Goal: Check status: Check status

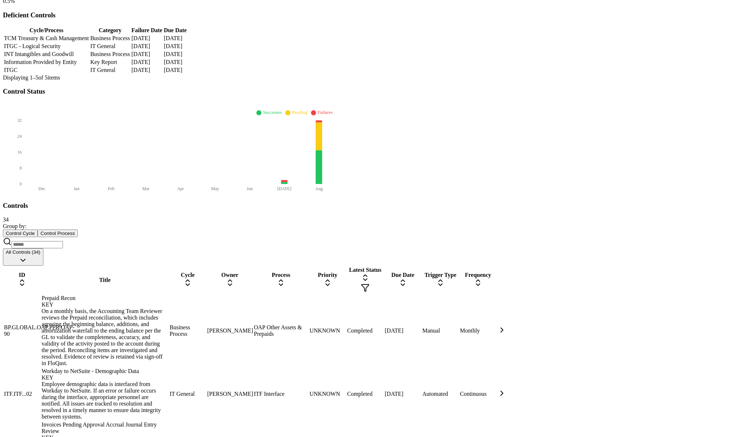
scroll to position [194, 0]
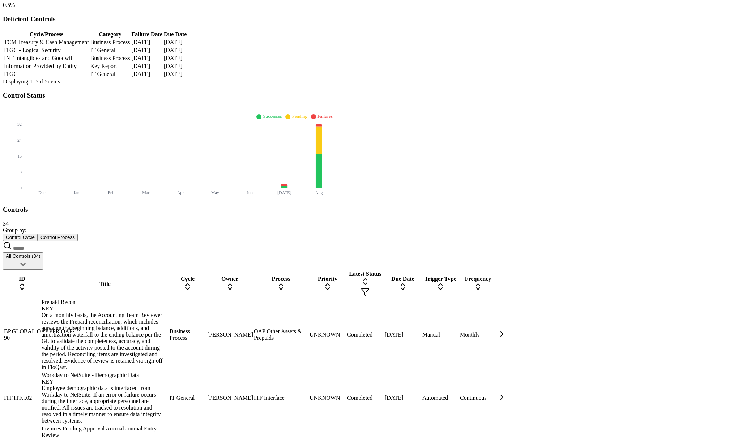
click at [115, 299] on div "Prepaid Recon KEY" at bounding box center [105, 305] width 126 height 13
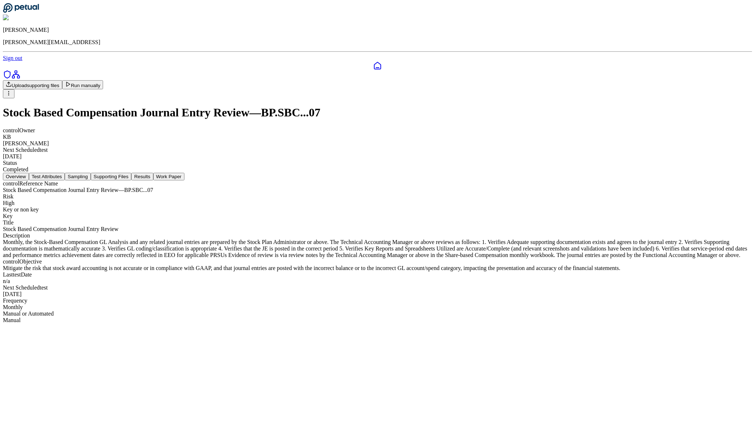
click at [184, 173] on button "Work Paper" at bounding box center [168, 177] width 31 height 8
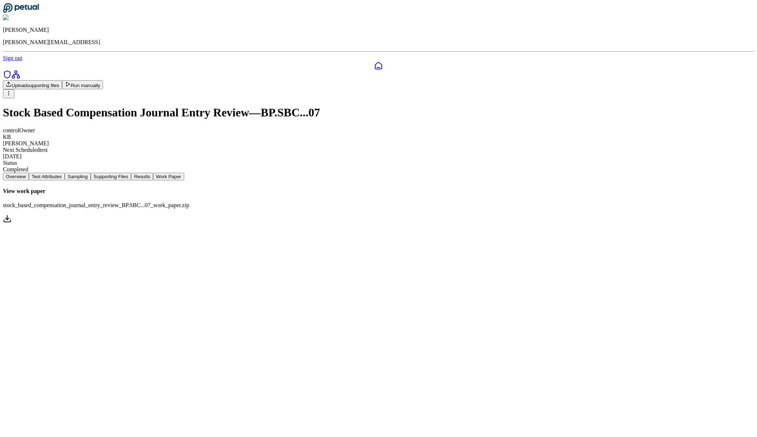
click at [612, 45] on html "[PERSON_NAME] [PERSON_NAME][EMAIL_ADDRESS] Sign out Upload supporting files Run…" at bounding box center [378, 115] width 757 height 230
click at [664, 59] on html "[PERSON_NAME] [PERSON_NAME][EMAIL_ADDRESS] Sign out Upload supporting files Run…" at bounding box center [378, 115] width 757 height 230
click at [153, 173] on button "Results" at bounding box center [142, 177] width 22 height 8
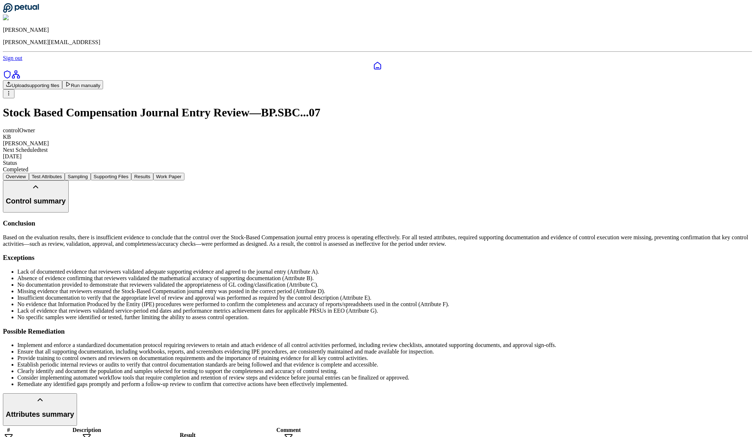
click at [91, 173] on button "Sampling" at bounding box center [78, 177] width 26 height 8
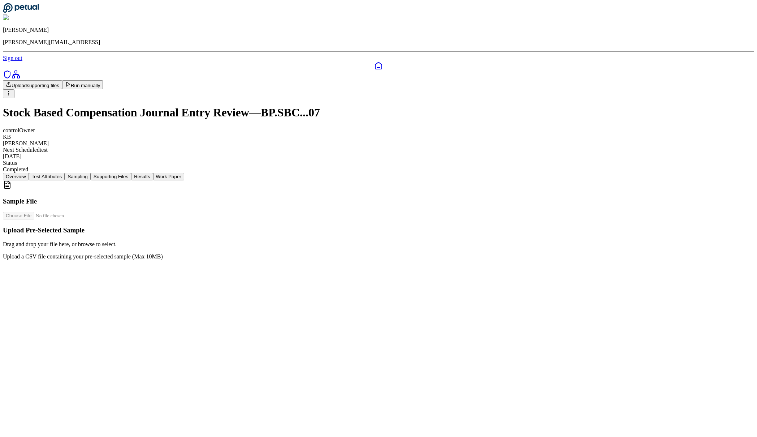
click at [65, 173] on button "Test Attributes" at bounding box center [47, 177] width 36 height 8
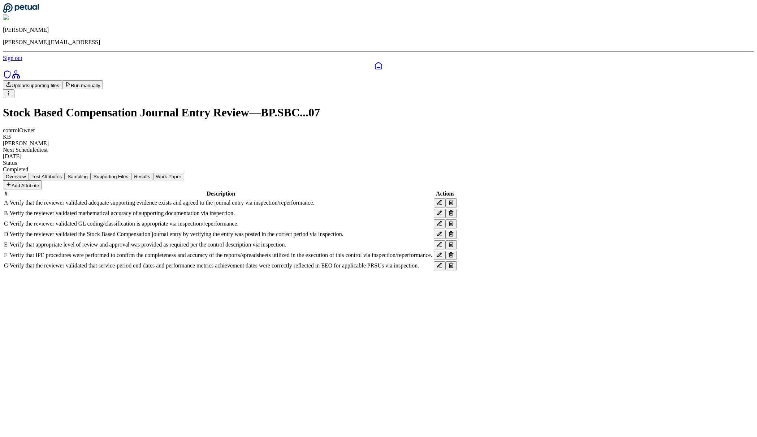
click at [29, 173] on button "Overview" at bounding box center [16, 177] width 26 height 8
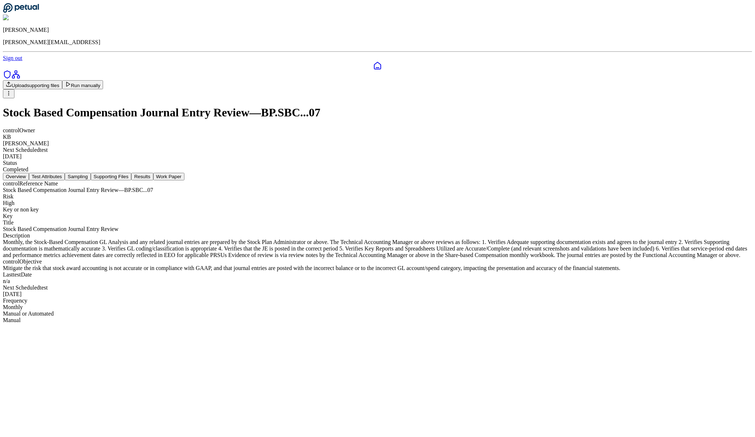
click at [103, 80] on button "Run manually" at bounding box center [82, 84] width 41 height 9
click at [65, 174] on button "Test Attributes" at bounding box center [47, 178] width 36 height 8
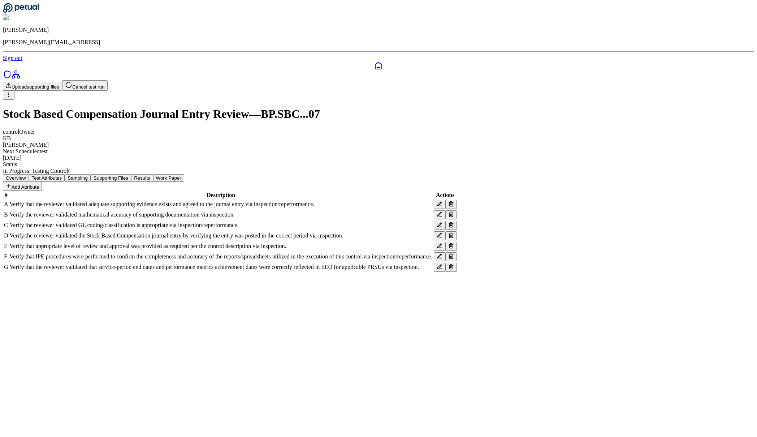
click at [91, 174] on button "Sampling" at bounding box center [78, 178] width 26 height 8
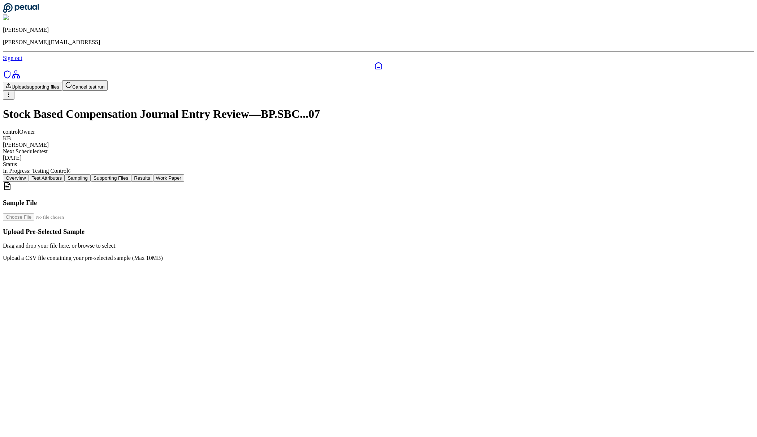
click at [153, 174] on button "Results" at bounding box center [142, 178] width 22 height 8
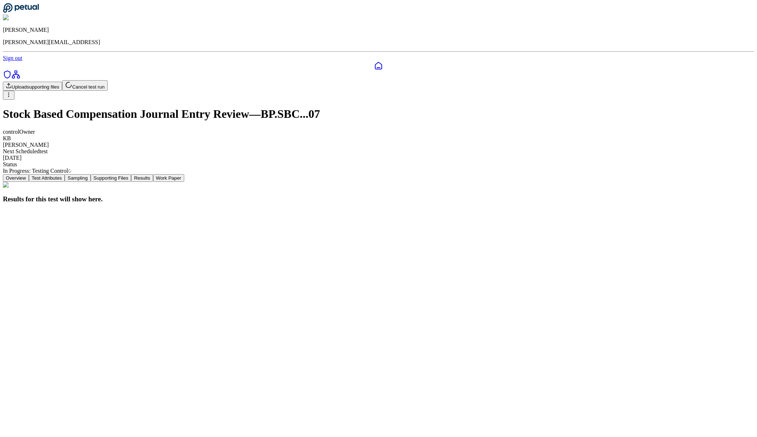
click at [131, 174] on button "Supporting Files" at bounding box center [111, 178] width 40 height 8
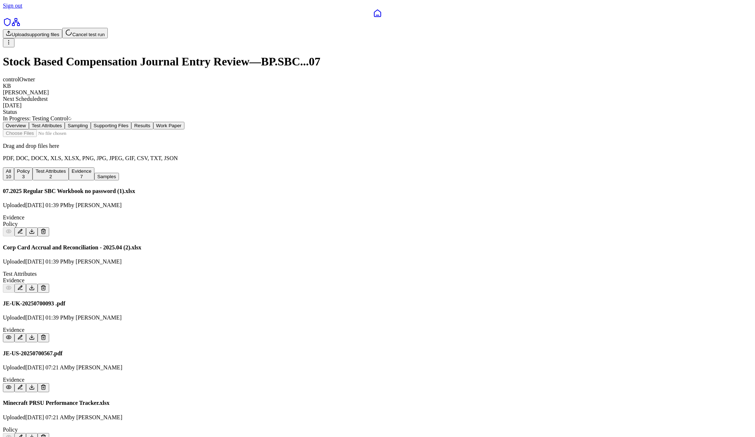
scroll to position [52, 0]
click at [35, 229] on icon at bounding box center [32, 232] width 6 height 6
